Goal: Ask a question

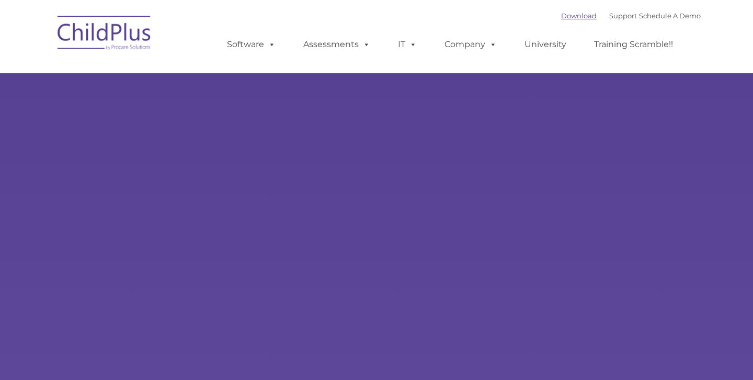
click at [572, 18] on link "Download" at bounding box center [579, 16] width 36 height 8
type input ""
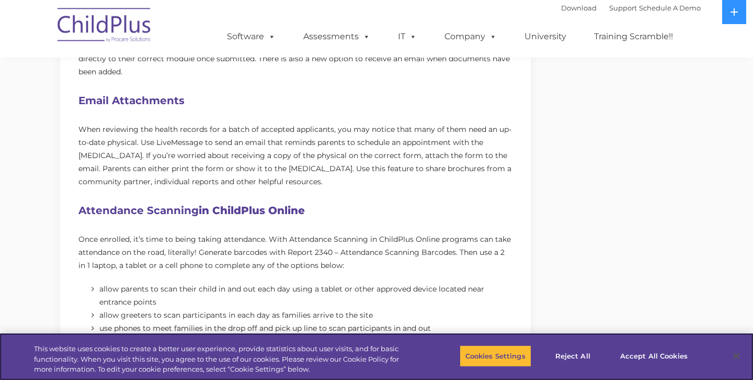
scroll to position [1432, 0]
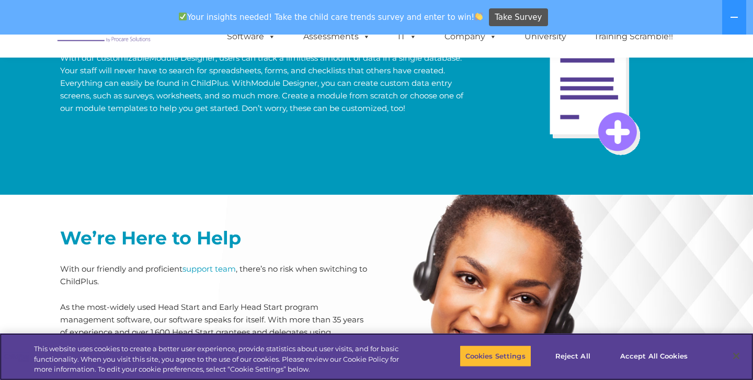
scroll to position [2177, 0]
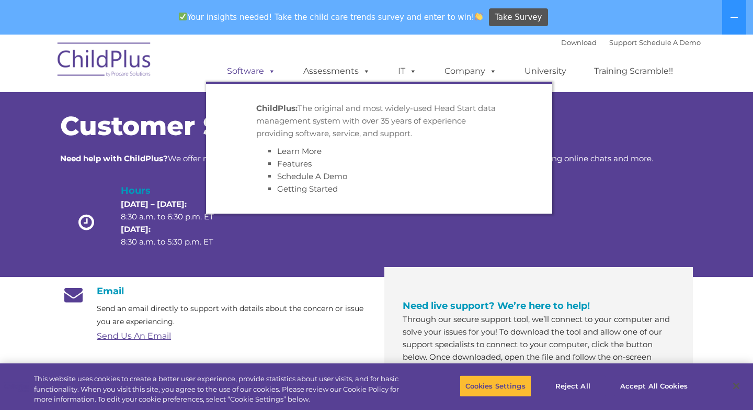
click at [274, 72] on span at bounding box center [270, 71] width 12 height 10
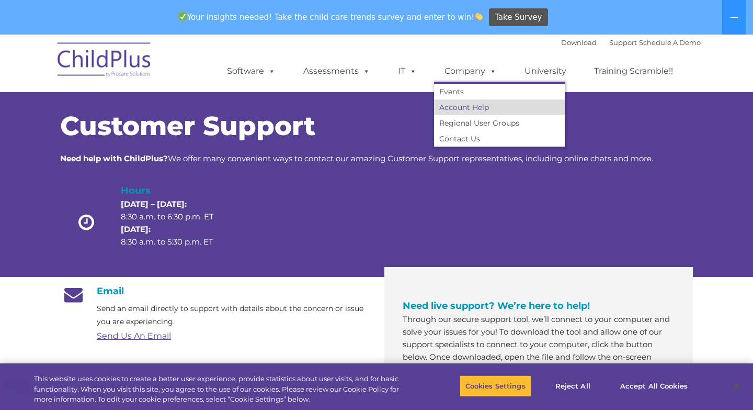
click at [471, 107] on link "Account Help" at bounding box center [499, 107] width 131 height 16
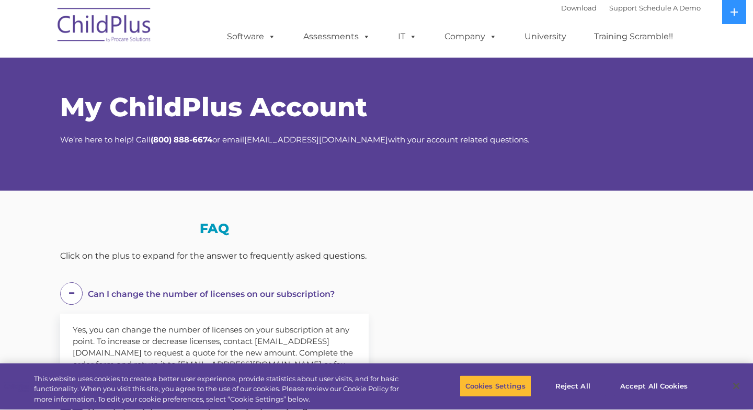
select select "MEDIUM"
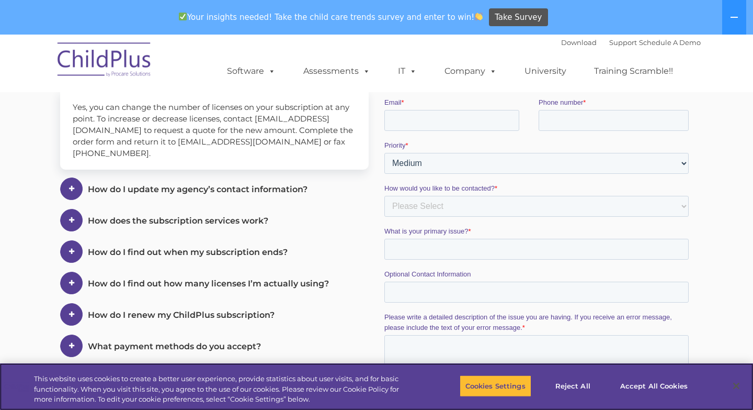
scroll to position [262, 0]
